Goal: Task Accomplishment & Management: Manage account settings

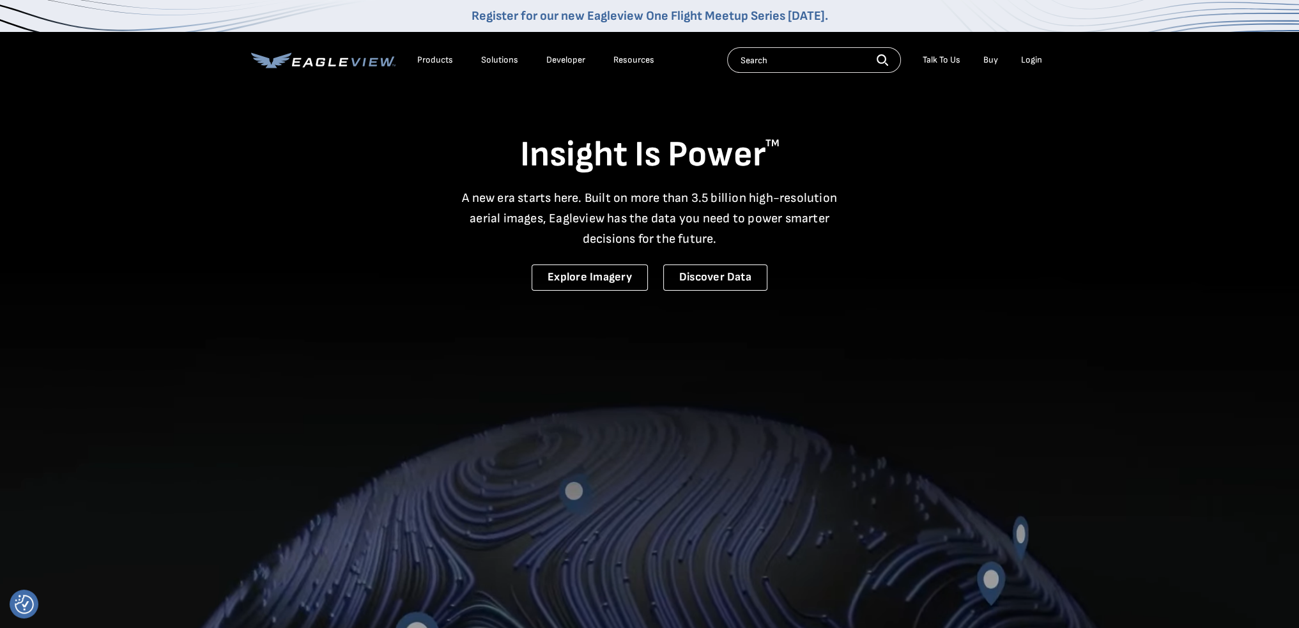
click at [1030, 65] on div "Login" at bounding box center [1031, 60] width 21 height 12
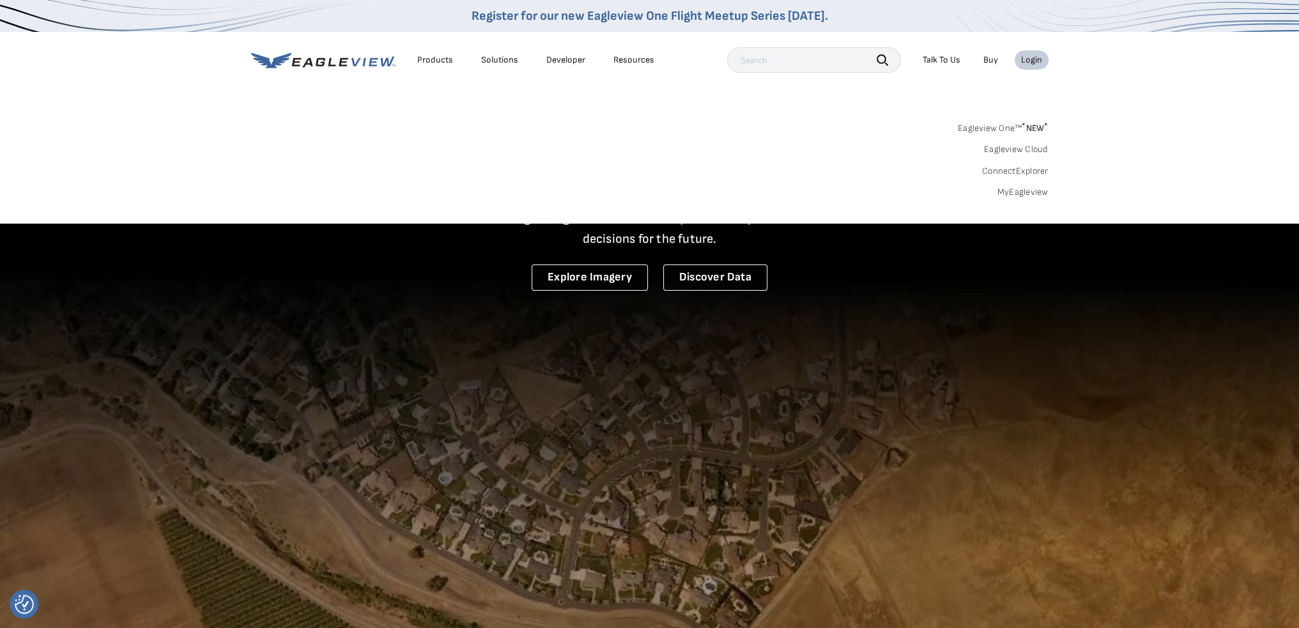
click at [1026, 195] on link "MyEagleview" at bounding box center [1022, 193] width 51 height 12
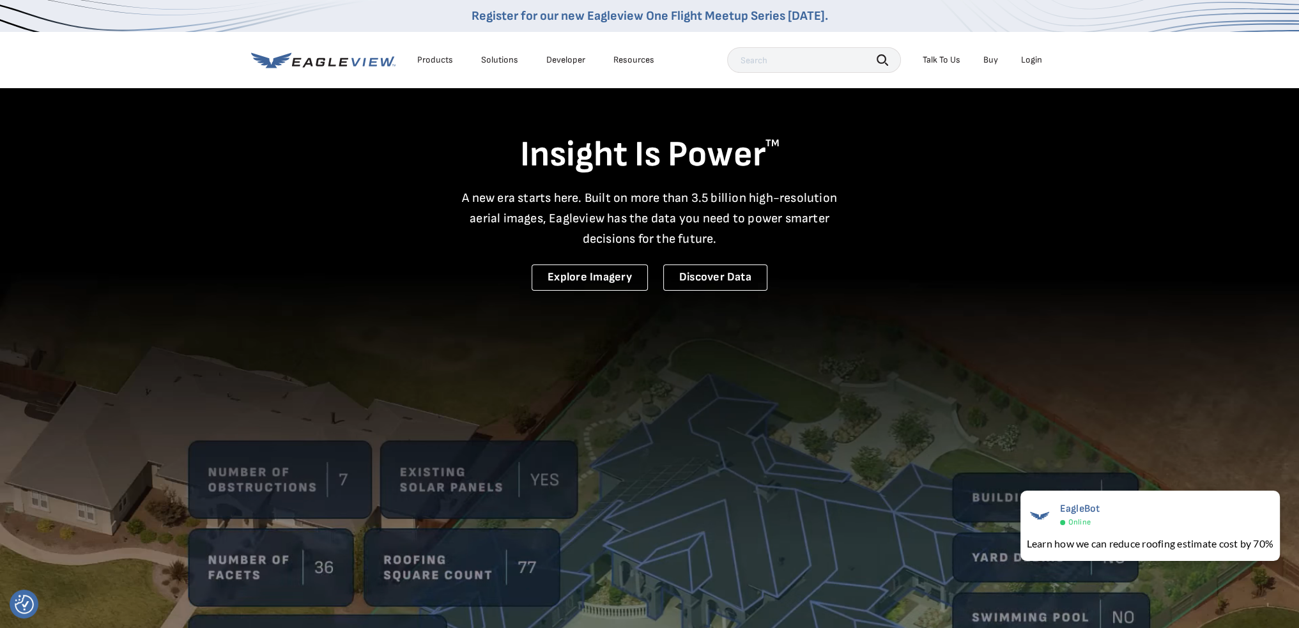
click at [1029, 58] on div "Login" at bounding box center [1031, 60] width 21 height 12
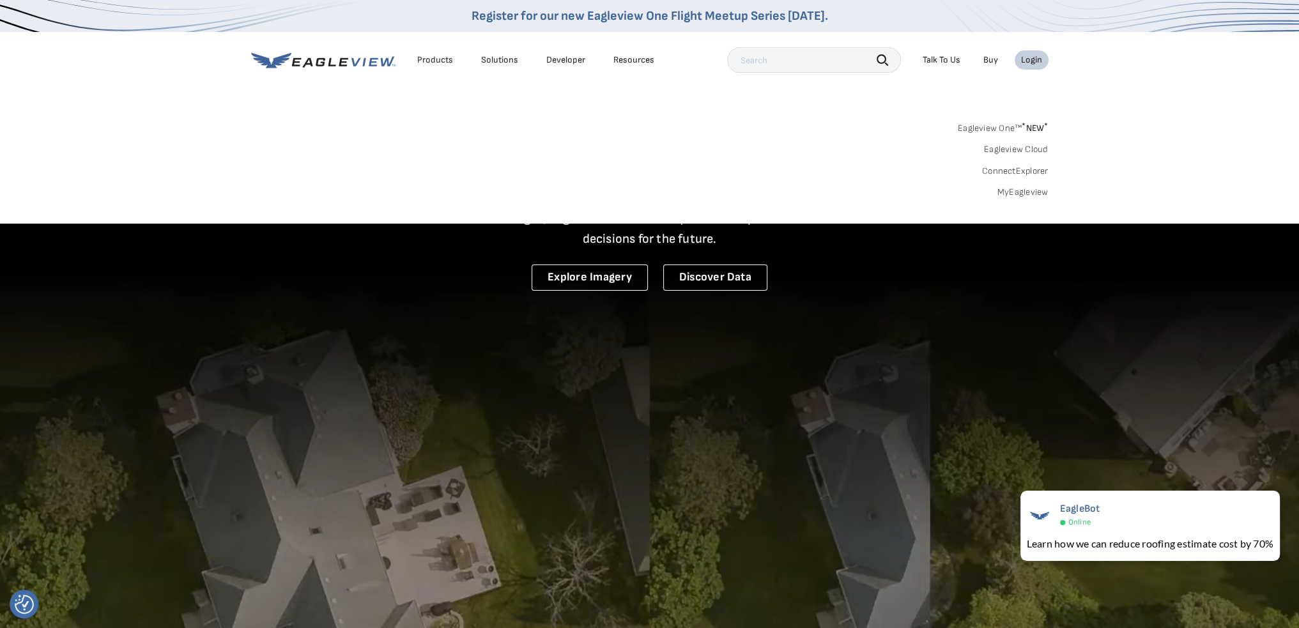
click at [1020, 190] on link "MyEagleview" at bounding box center [1022, 193] width 51 height 12
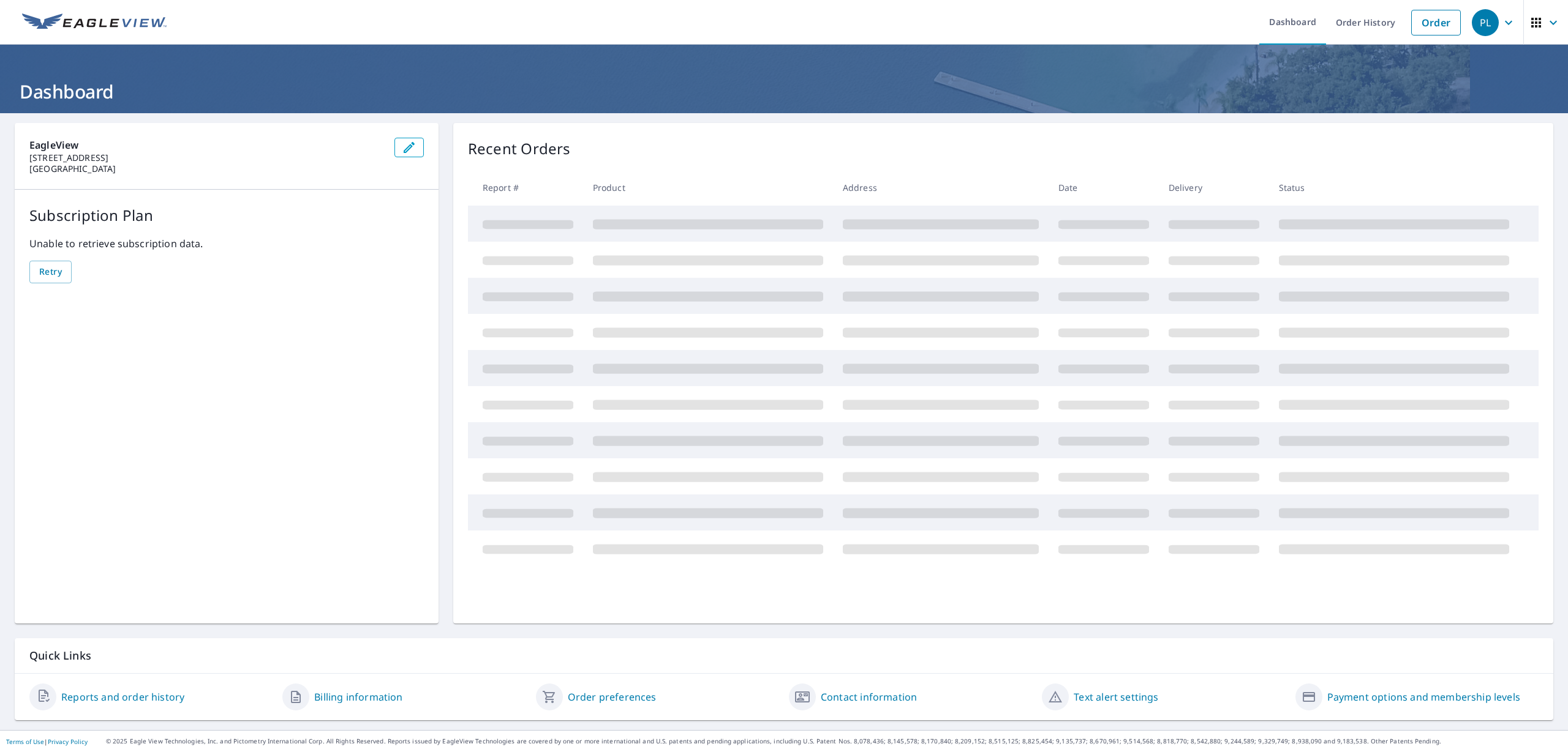
click at [1501, 24] on icon "button" at bounding box center [1508, 22] width 14 height 14
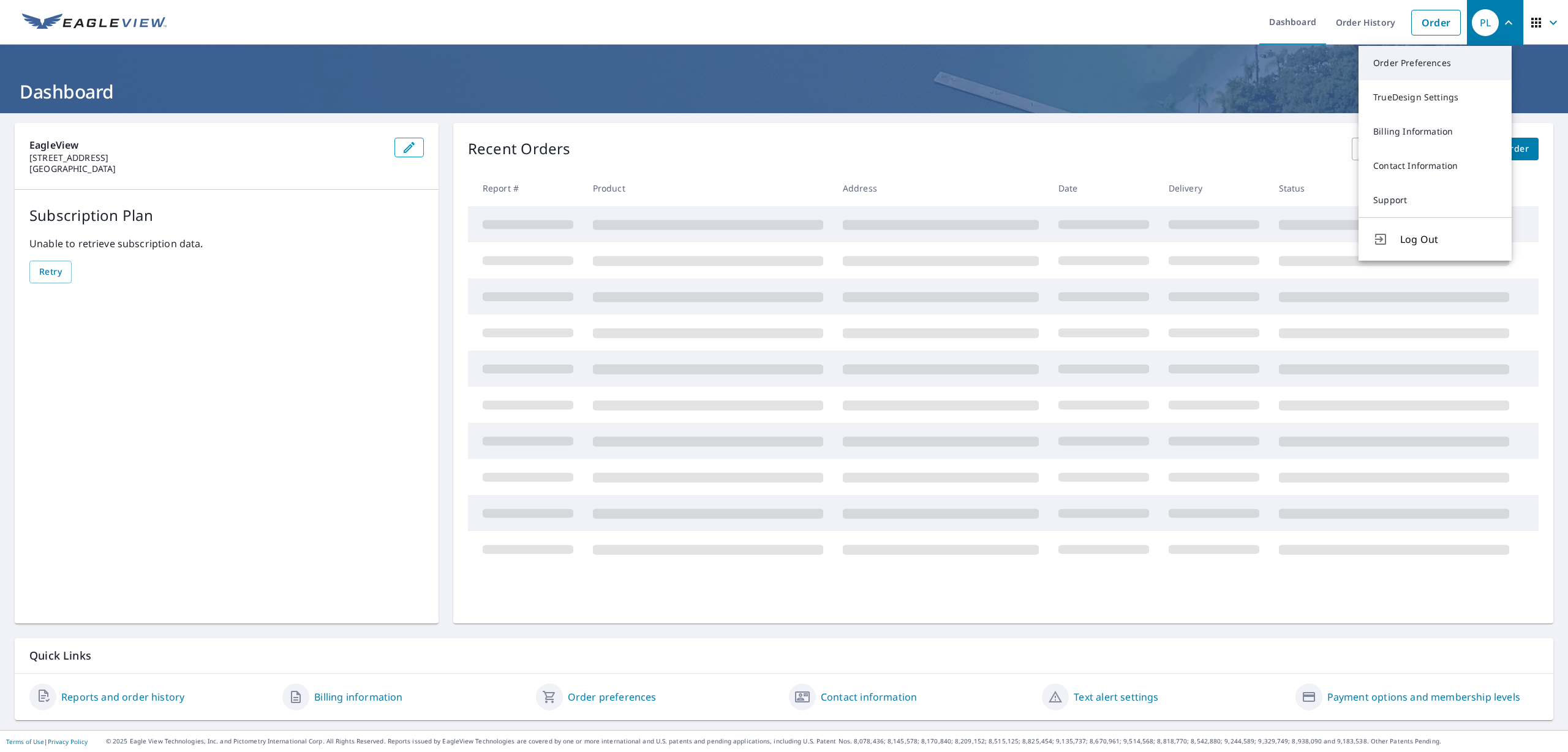
click at [1421, 62] on link "Order Preferences" at bounding box center [1435, 63] width 153 height 34
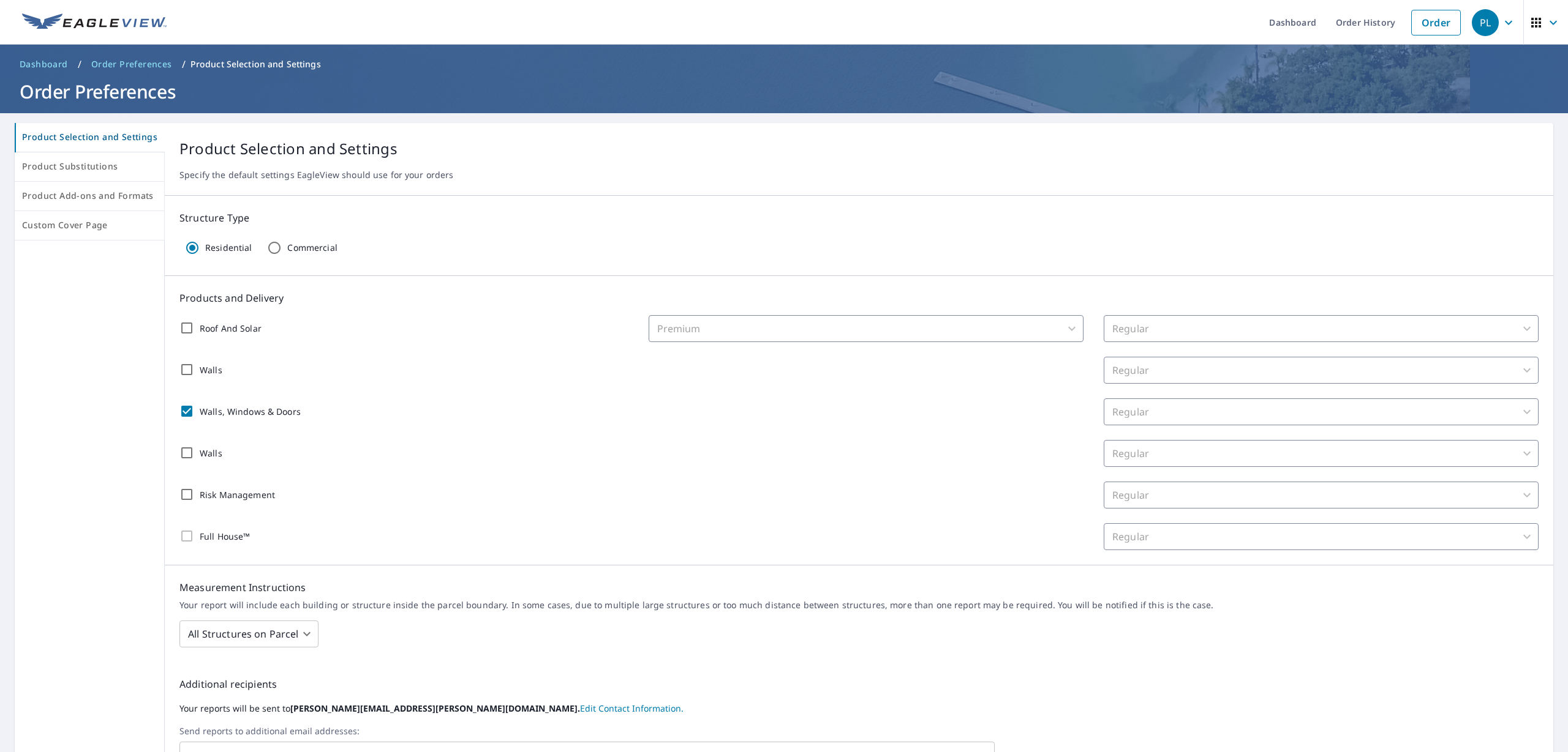
click at [1505, 23] on icon "button" at bounding box center [1509, 22] width 8 height 4
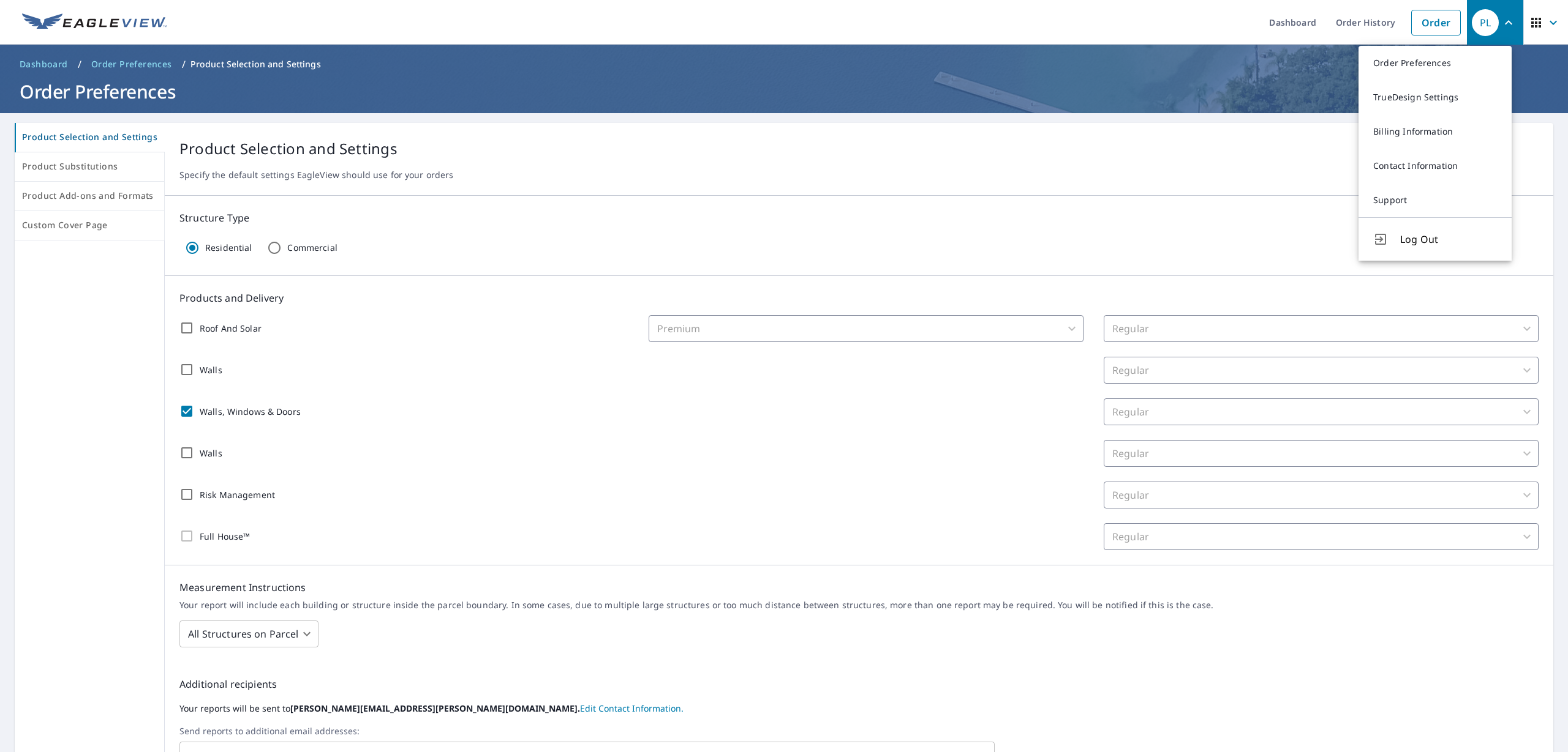
click at [1072, 28] on ul "Dashboard Order History Order" at bounding box center [819, 22] width 1293 height 45
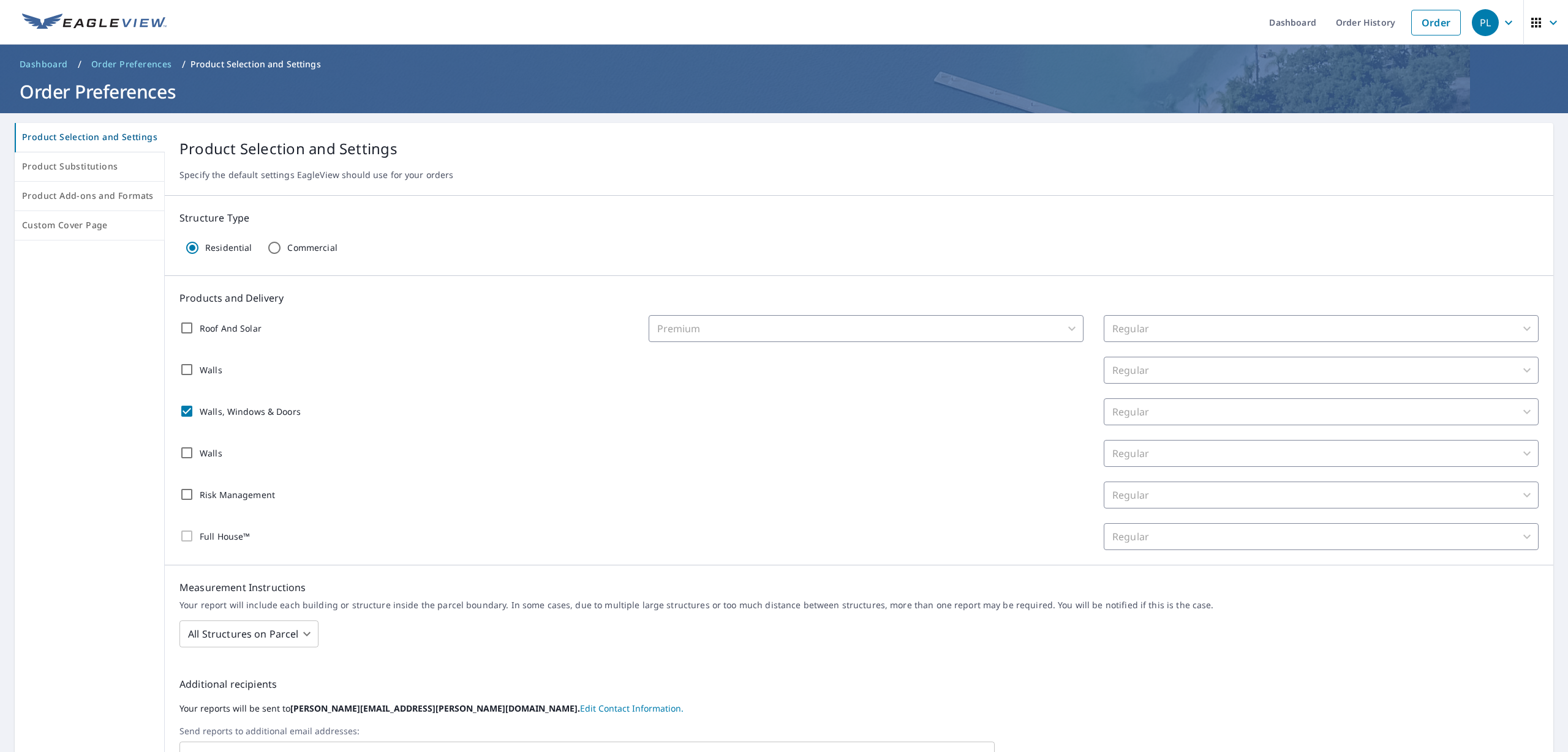
click at [1501, 24] on icon "button" at bounding box center [1508, 22] width 14 height 14
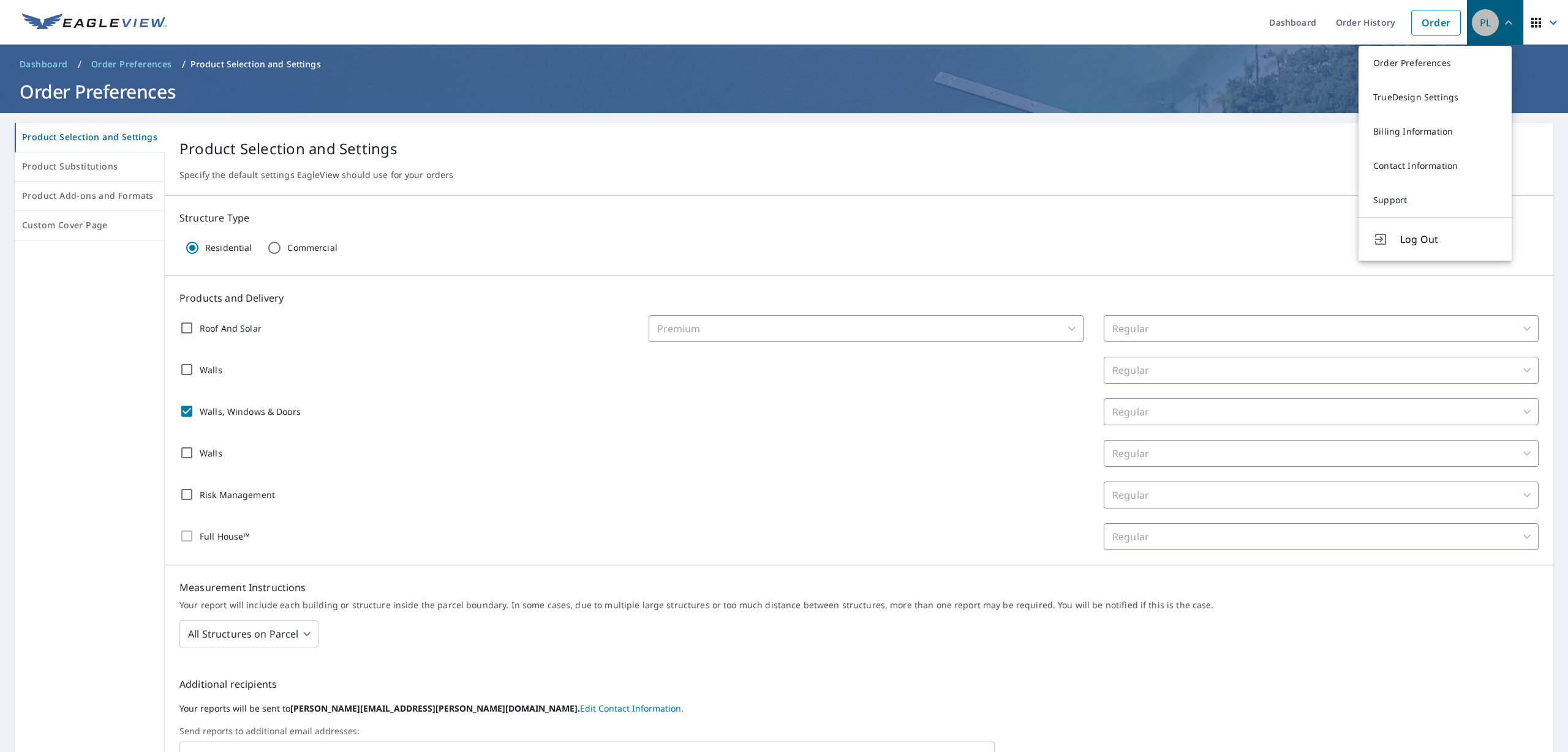
click at [1501, 23] on icon "button" at bounding box center [1508, 22] width 14 height 14
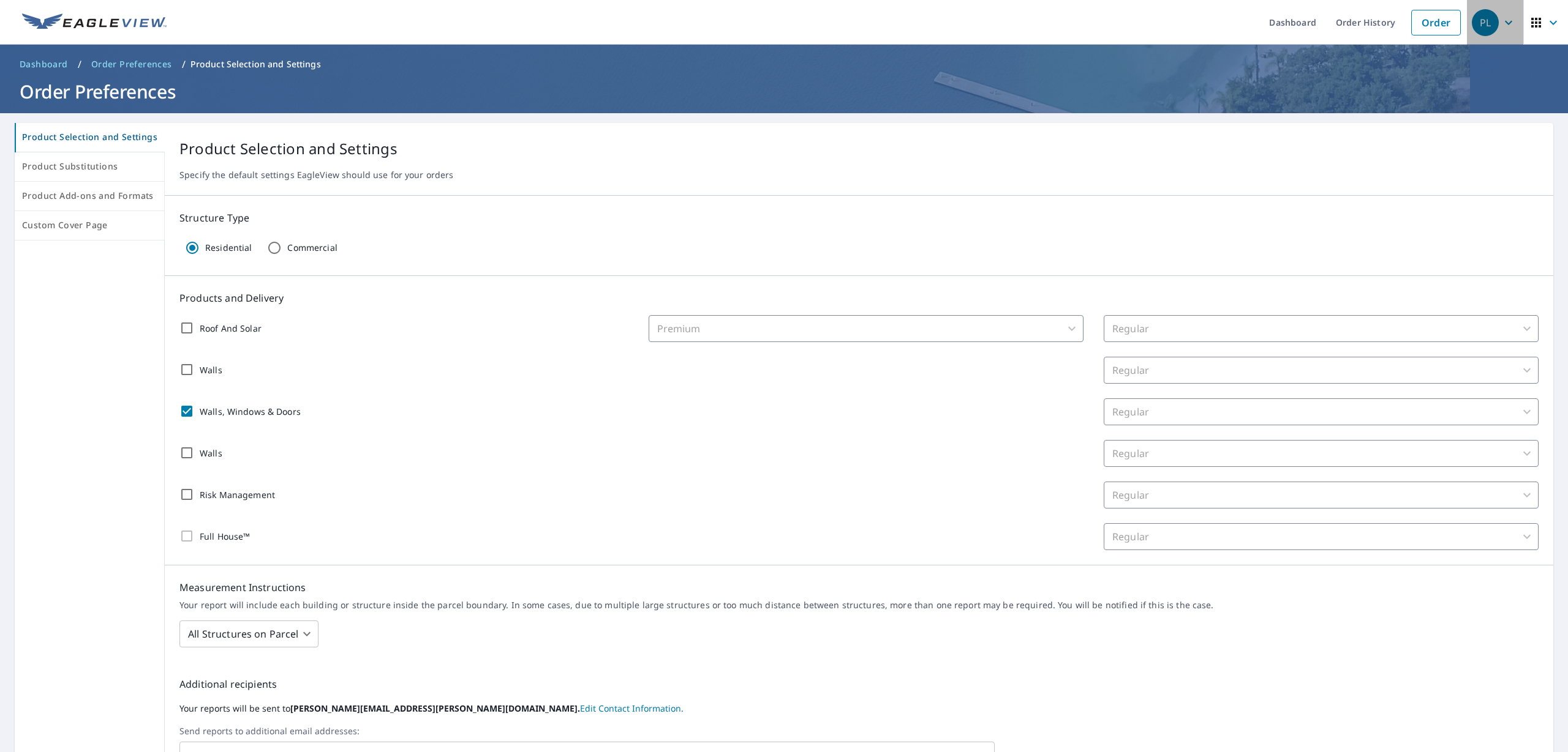
click at [1501, 23] on icon "button" at bounding box center [1508, 22] width 14 height 14
